Goal: Task Accomplishment & Management: Manage account settings

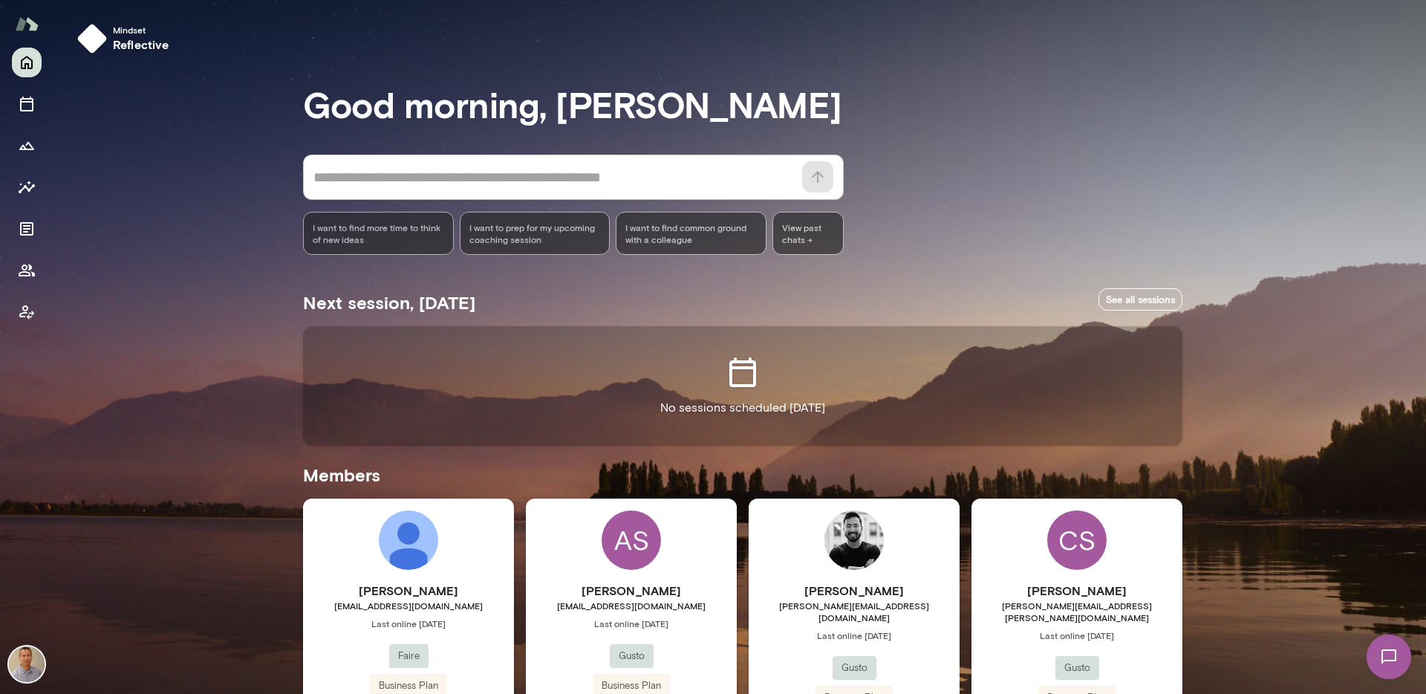
click at [722, 558] on div "AS Aparna Singh aparna.singh@gusto.com Last online May 17 Gusto Business Plan (…" at bounding box center [631, 637] width 211 height 278
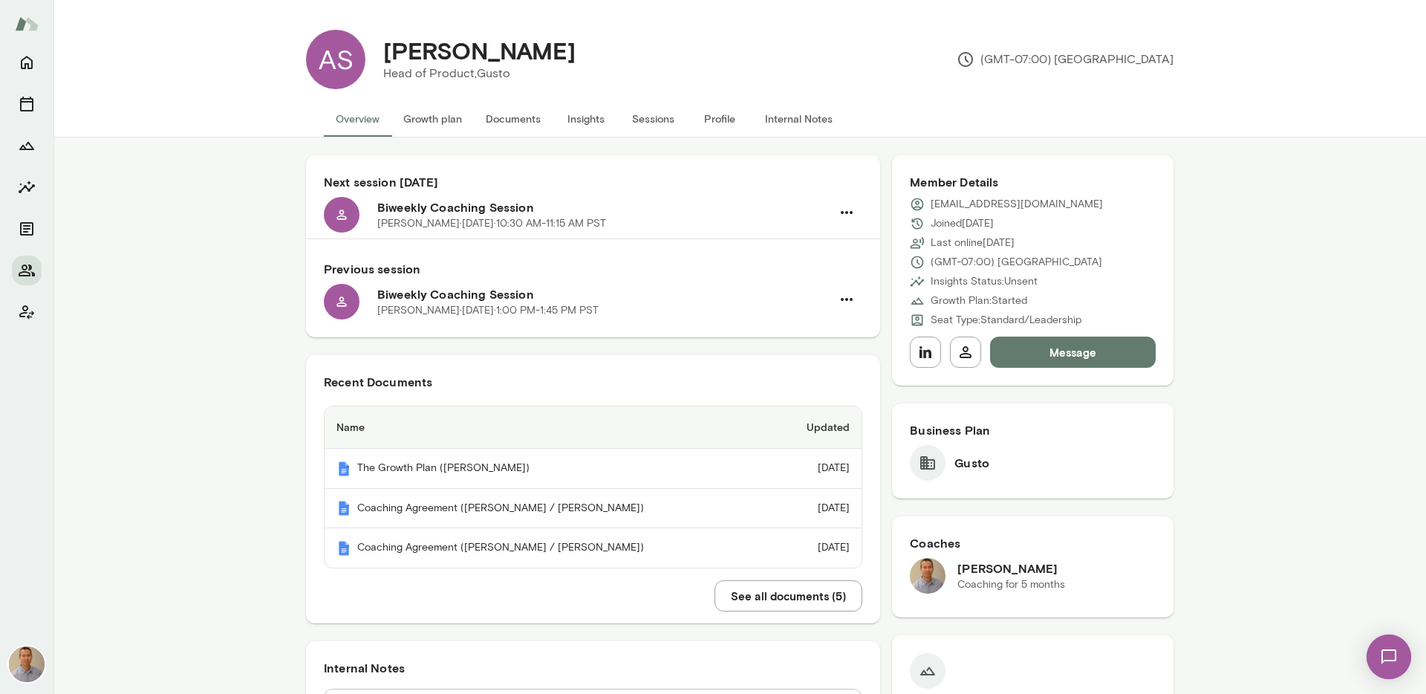
click at [644, 118] on button "Sessions" at bounding box center [652, 119] width 67 height 36
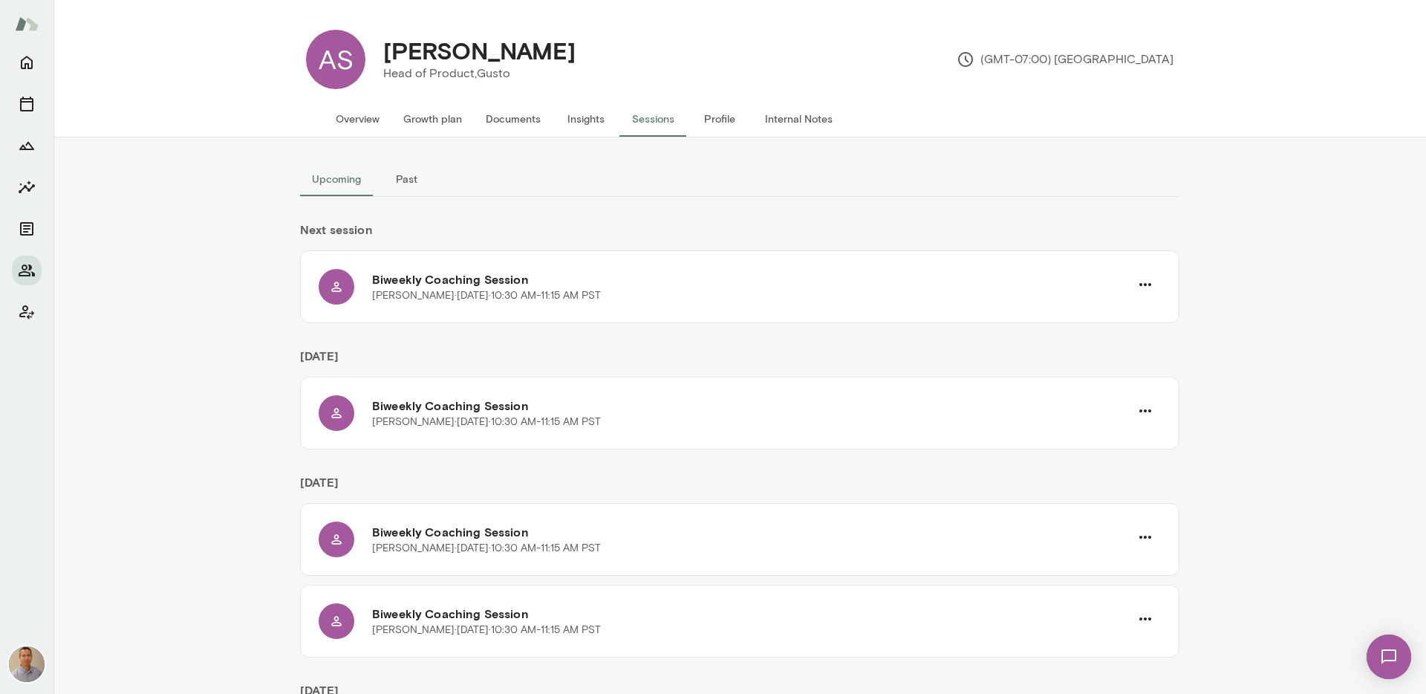
click at [648, 123] on button "Sessions" at bounding box center [652, 119] width 67 height 36
click at [185, 321] on div "Upcoming Past Next session Biweekly Coaching Session Aparna Singh · Fri, Oct 17…" at bounding box center [739, 415] width 1372 height 556
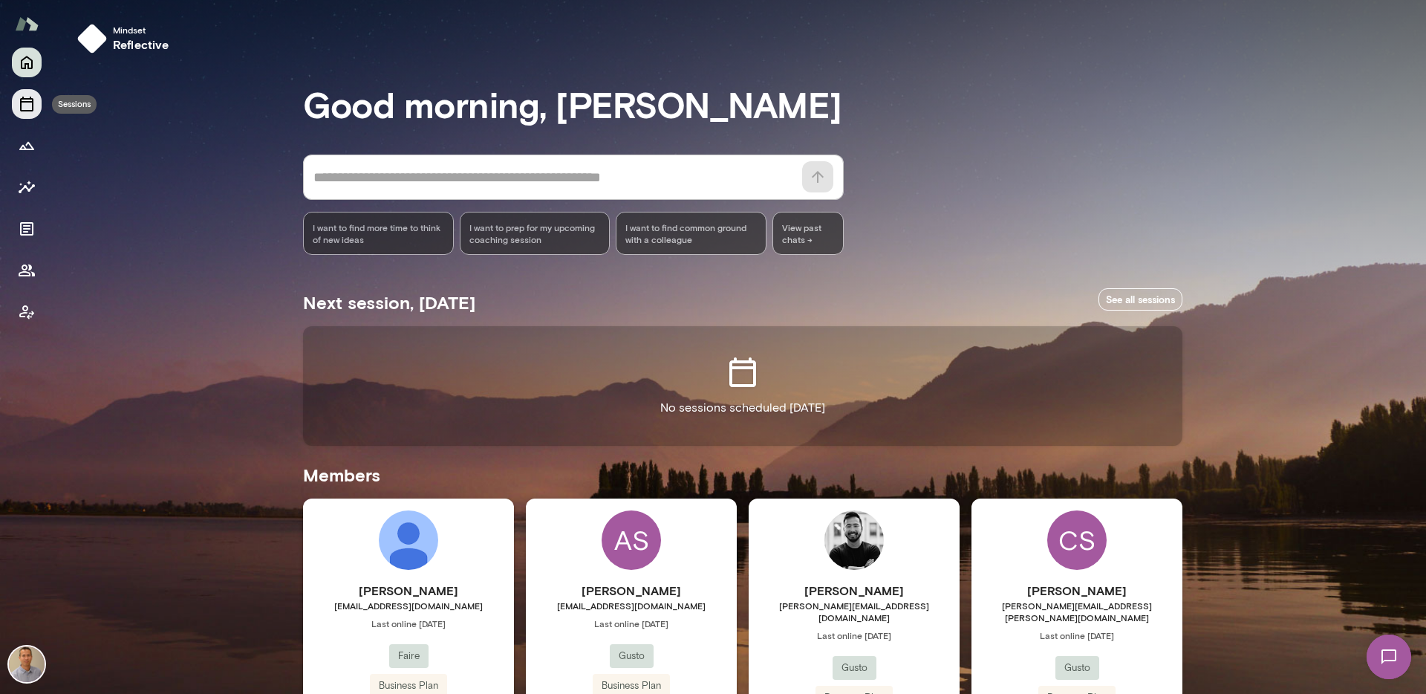
click at [22, 111] on icon "Sessions" at bounding box center [26, 104] width 13 height 15
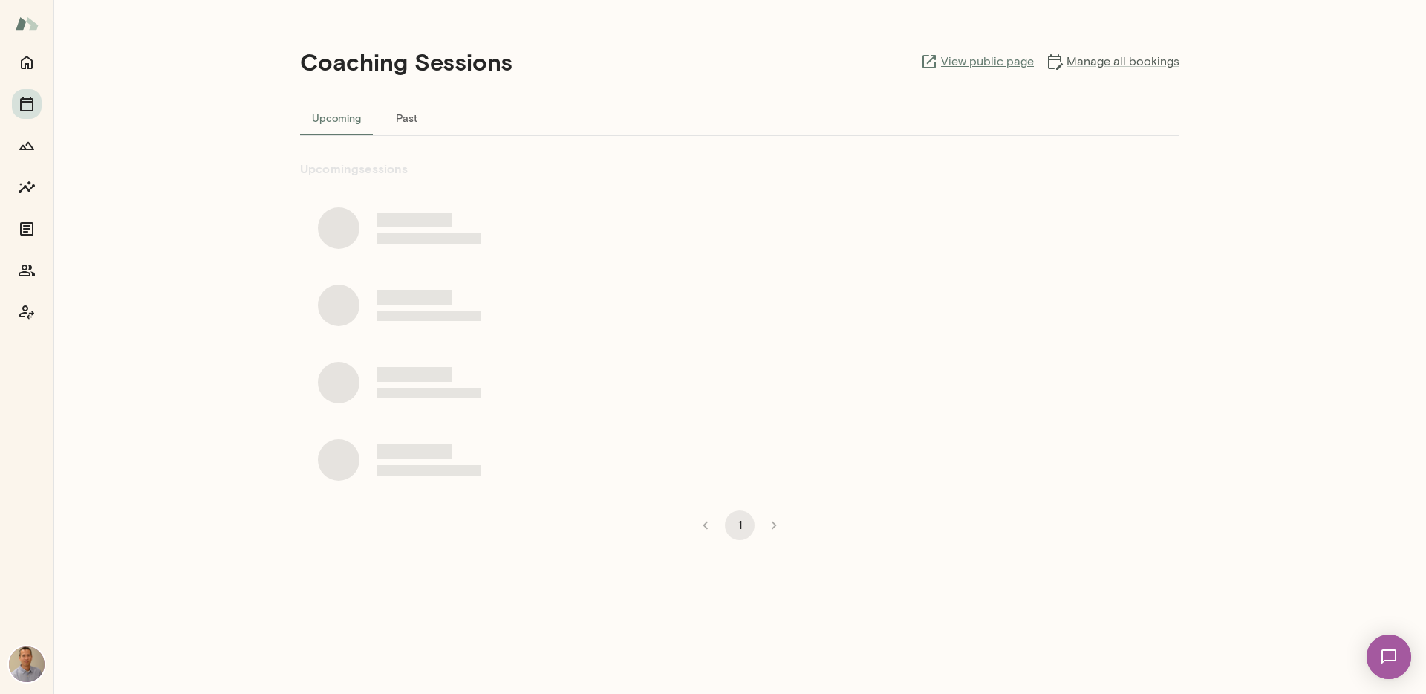
click at [973, 64] on link "View public page" at bounding box center [977, 62] width 114 height 18
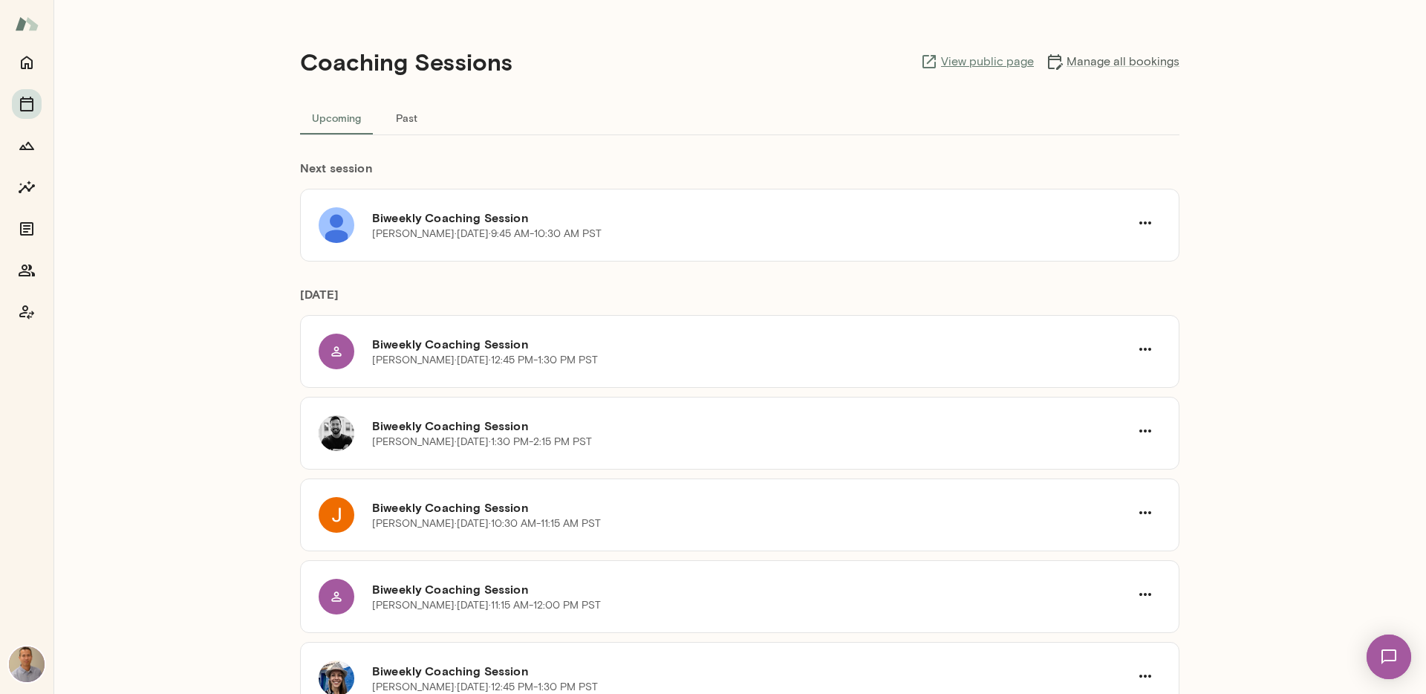
click at [967, 61] on link "View public page" at bounding box center [977, 62] width 114 height 18
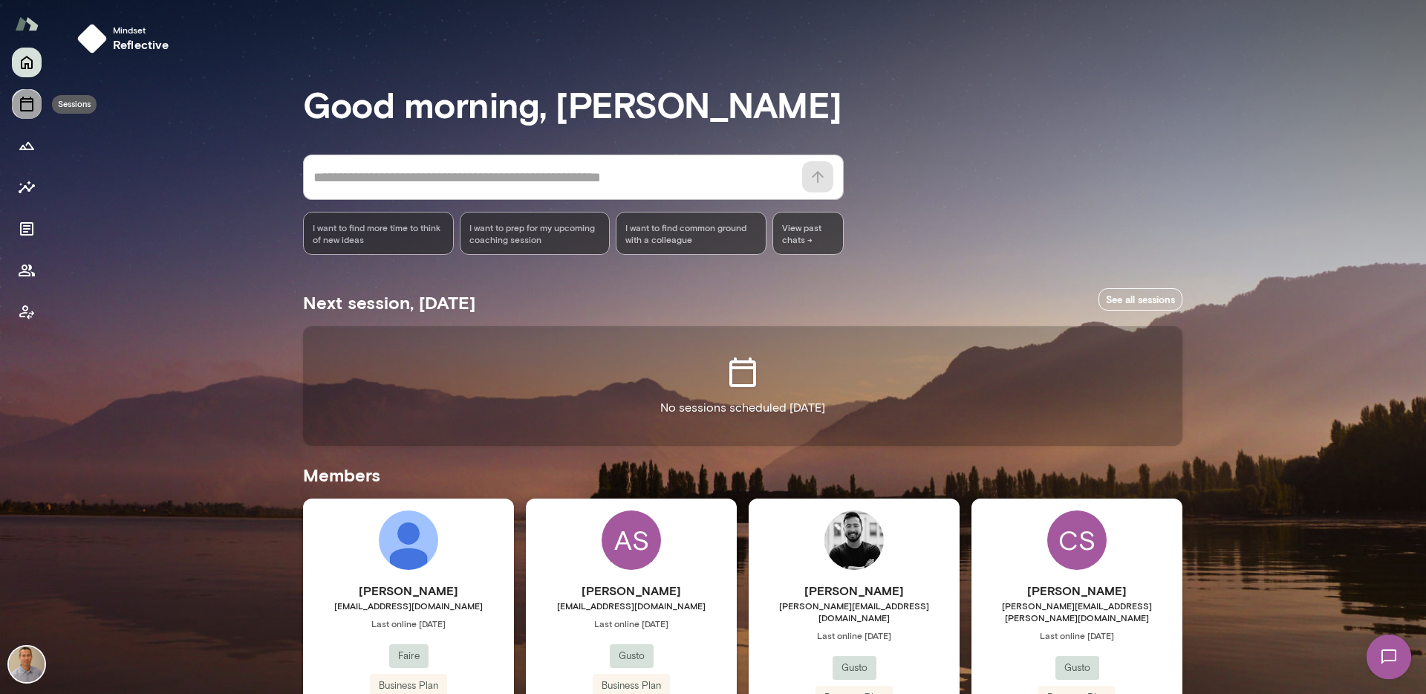
click at [22, 113] on button "Sessions" at bounding box center [27, 104] width 30 height 30
